Goal: Task Accomplishment & Management: Manage account settings

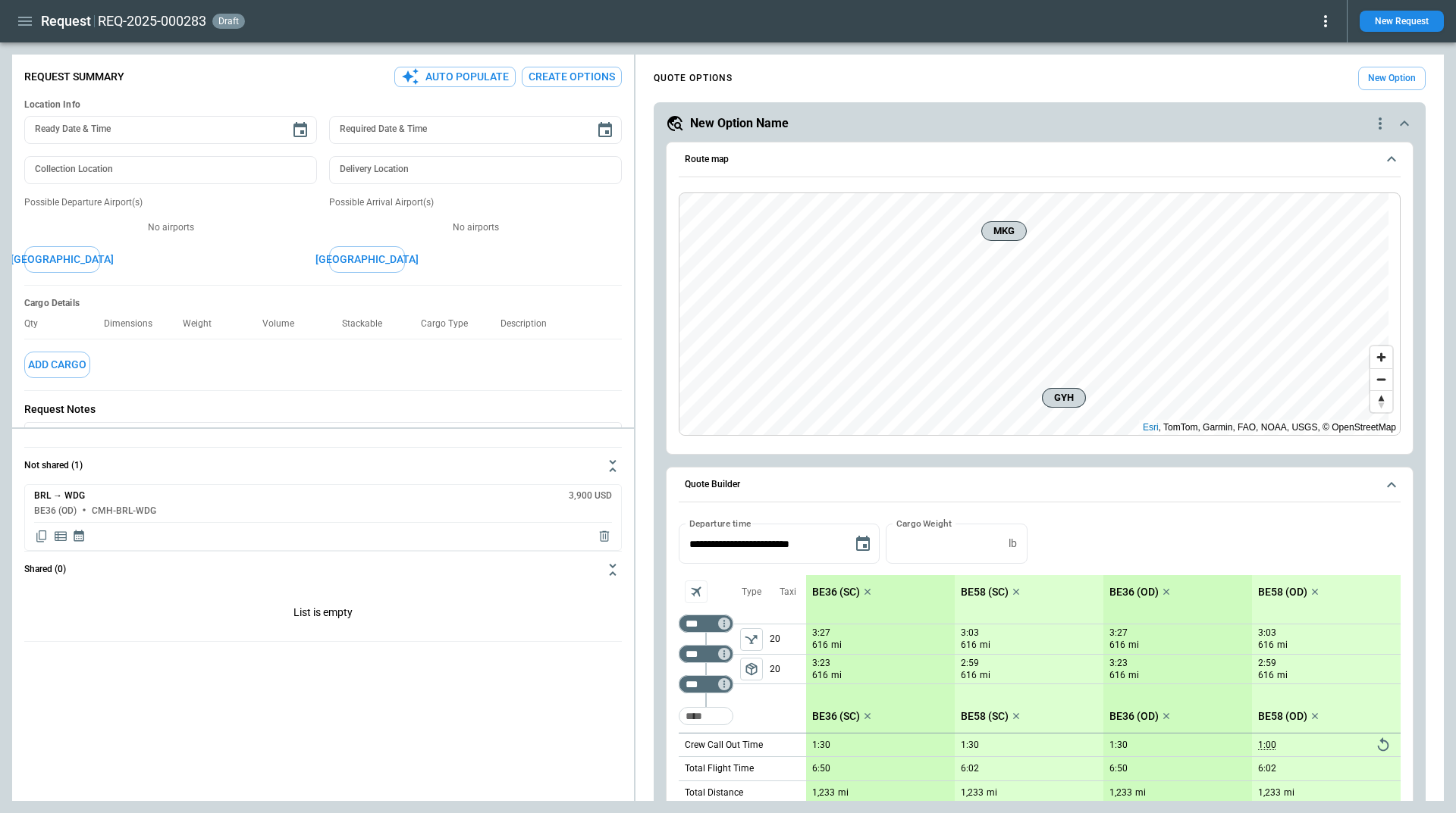
click at [1371, 125] on icon "quote-option-actions" at bounding box center [1380, 123] width 18 height 18
click at [1294, 214] on li "Delete Quote Option" at bounding box center [1310, 215] width 133 height 22
